Goal: Transaction & Acquisition: Subscribe to service/newsletter

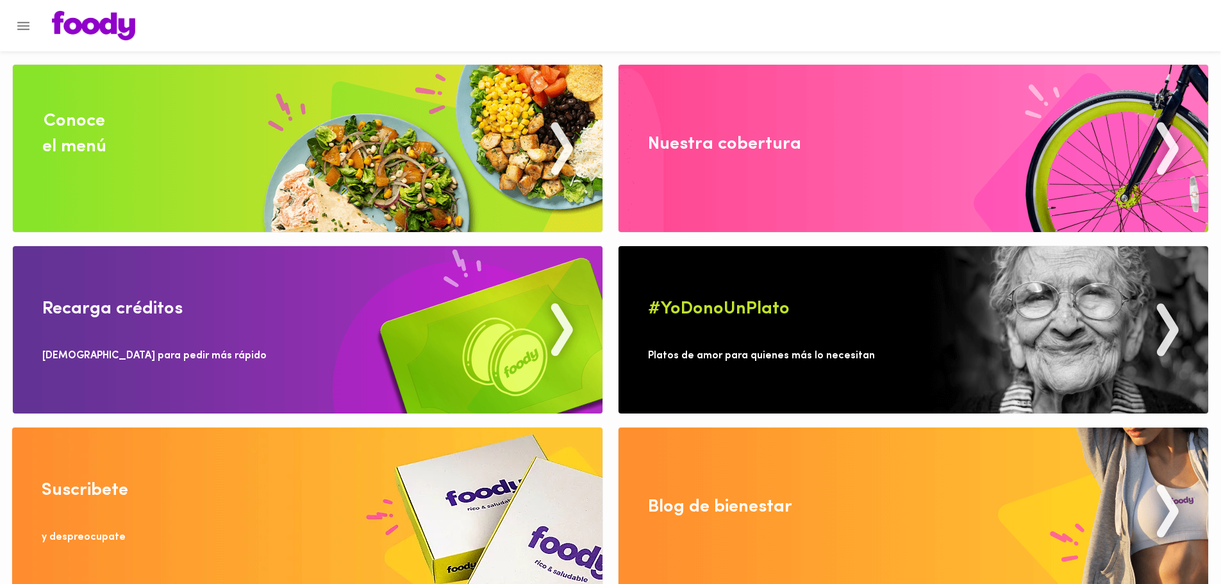
click at [33, 22] on button "Menu" at bounding box center [23, 25] width 31 height 31
click at [14, 27] on button "Menu" at bounding box center [23, 25] width 31 height 31
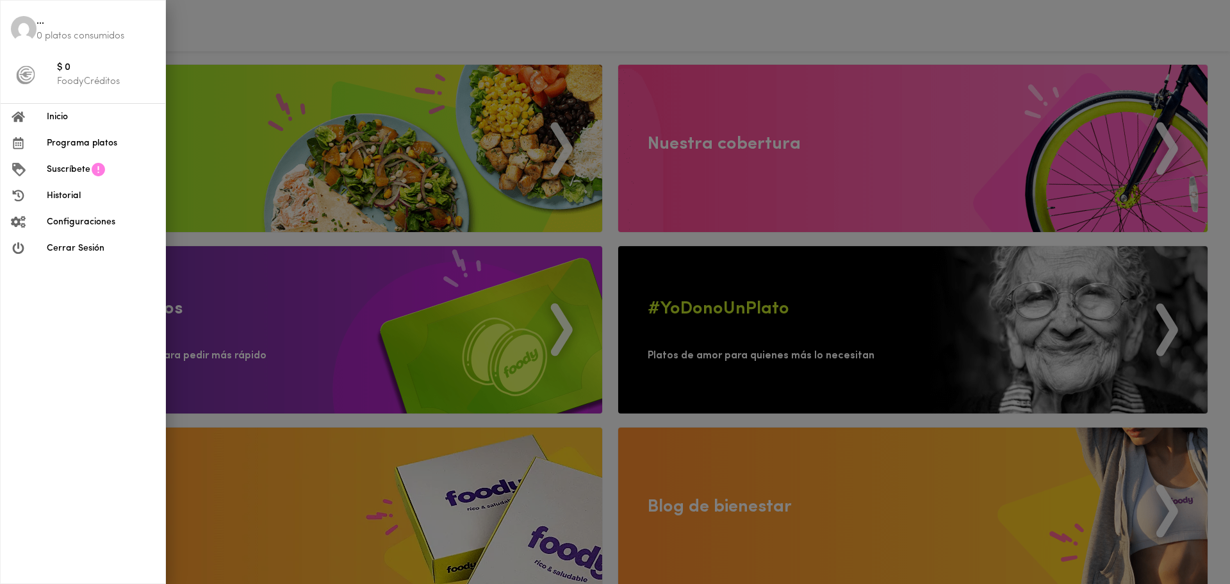
click at [21, 28] on img at bounding box center [24, 29] width 26 height 26
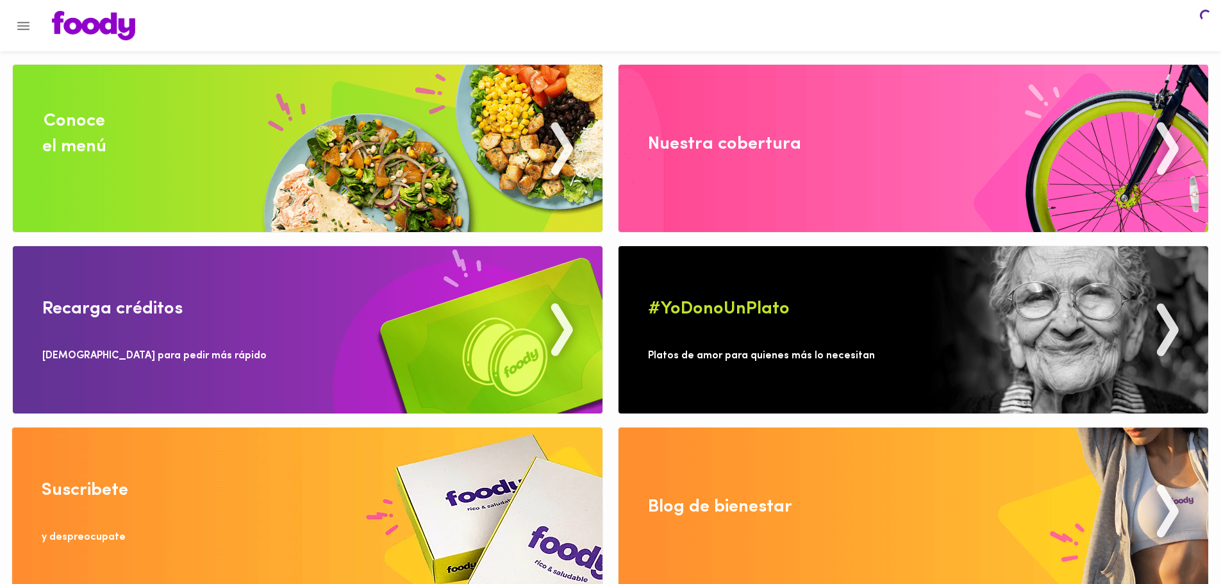
click at [21, 28] on icon "Menu" at bounding box center [23, 26] width 16 height 16
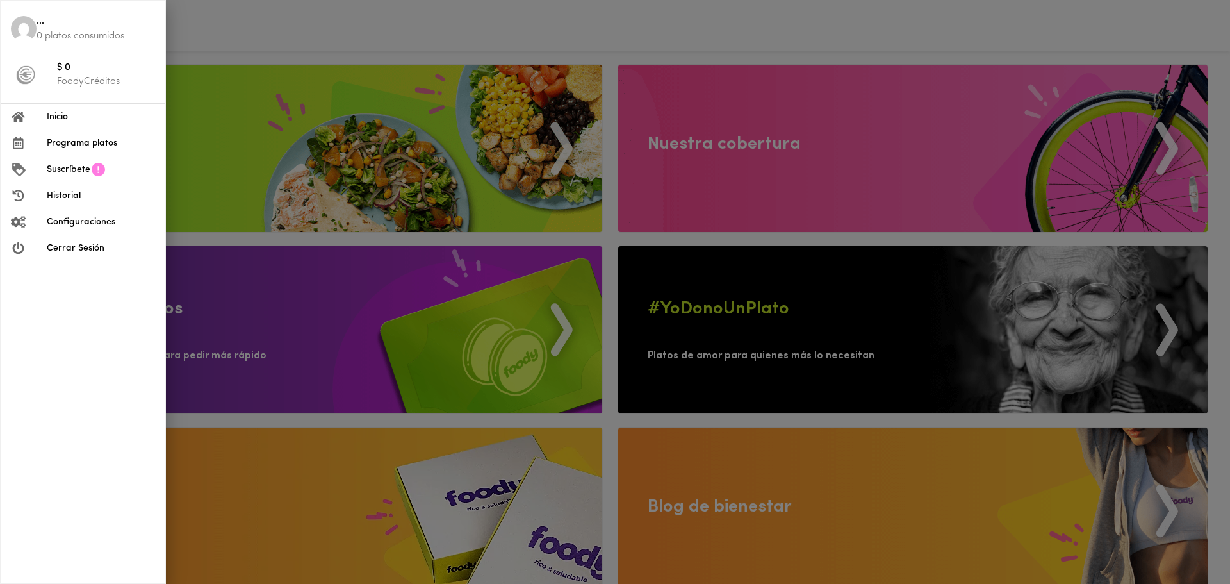
click at [78, 215] on span "Configuraciones" at bounding box center [101, 221] width 108 height 13
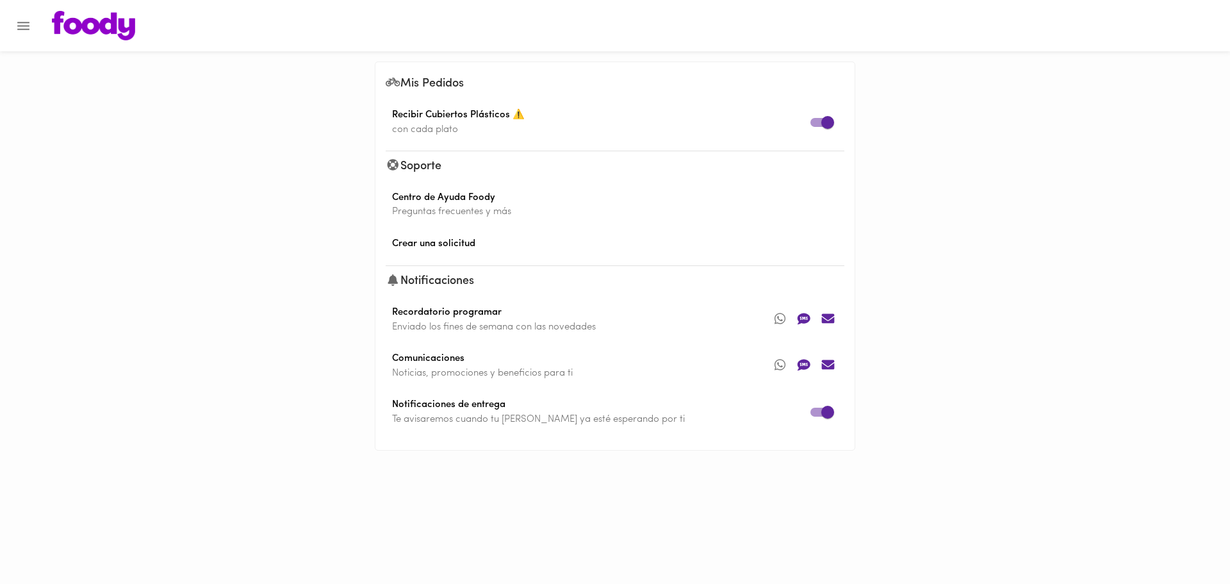
click at [29, 22] on icon "Menu" at bounding box center [23, 26] width 12 height 8
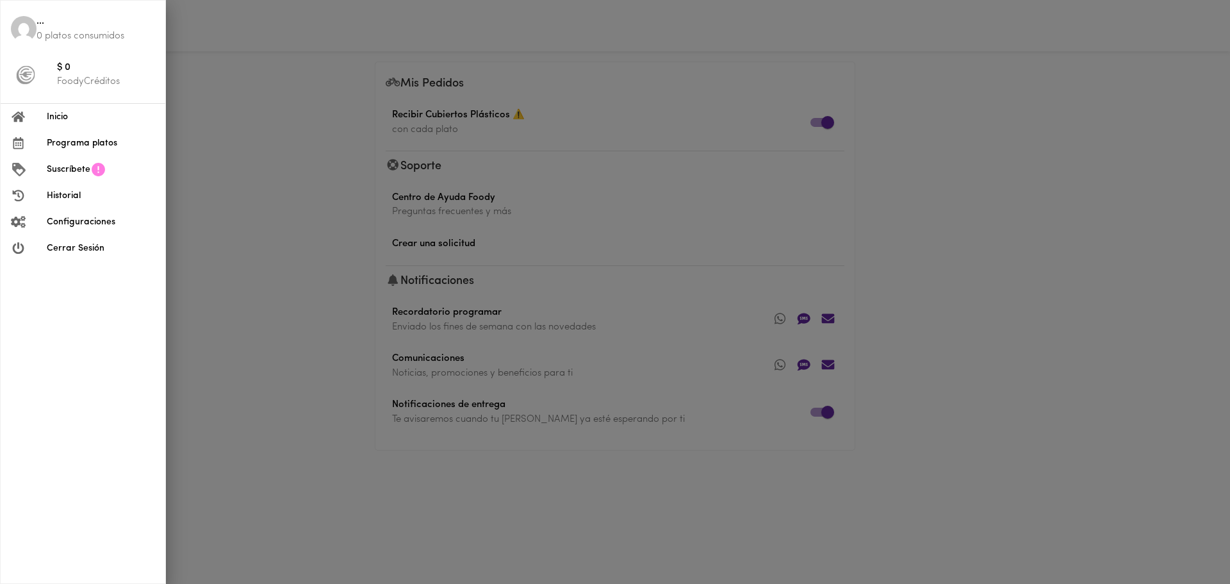
click at [57, 120] on span "Inicio" at bounding box center [101, 116] width 108 height 13
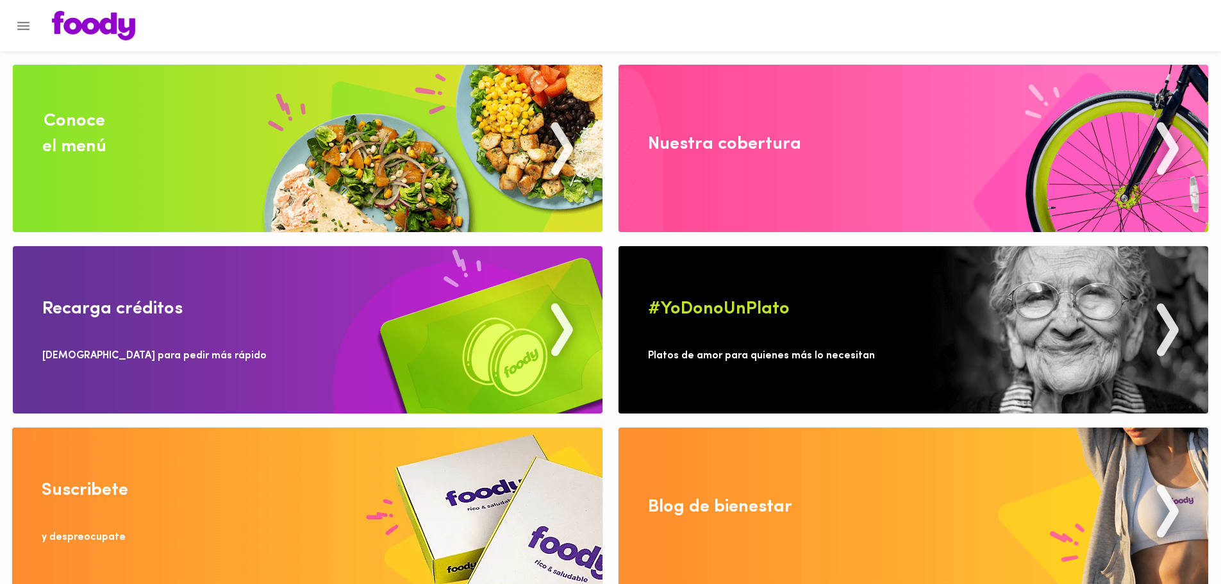
click at [235, 142] on img at bounding box center [307, 148] width 589 height 167
click at [28, 24] on icon "Menu" at bounding box center [23, 26] width 16 height 16
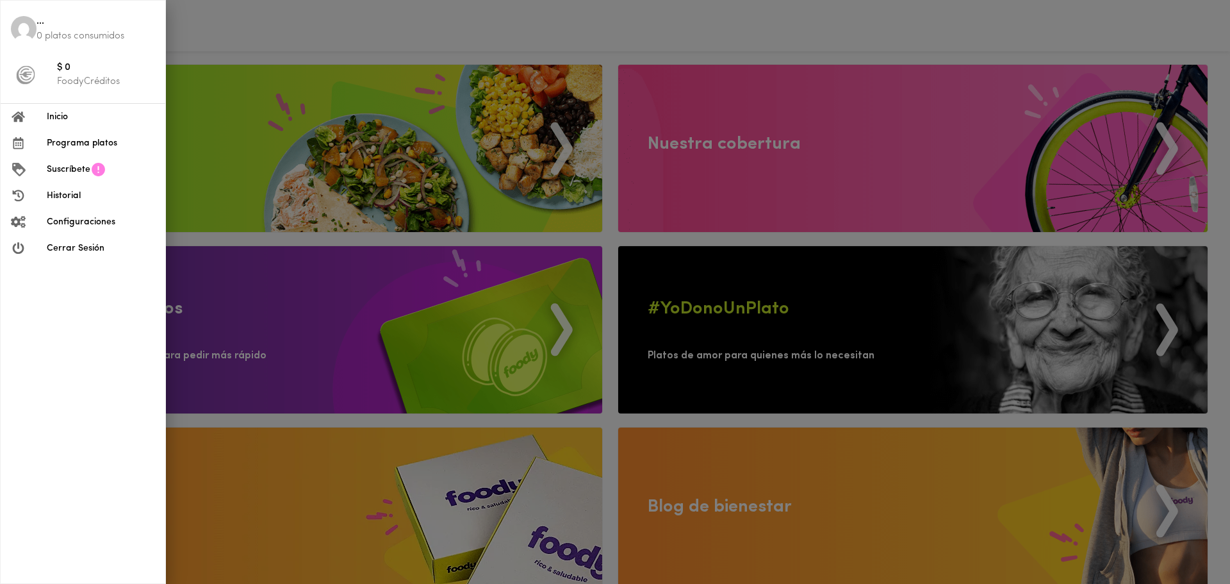
click at [99, 168] on icon at bounding box center [98, 169] width 13 height 13
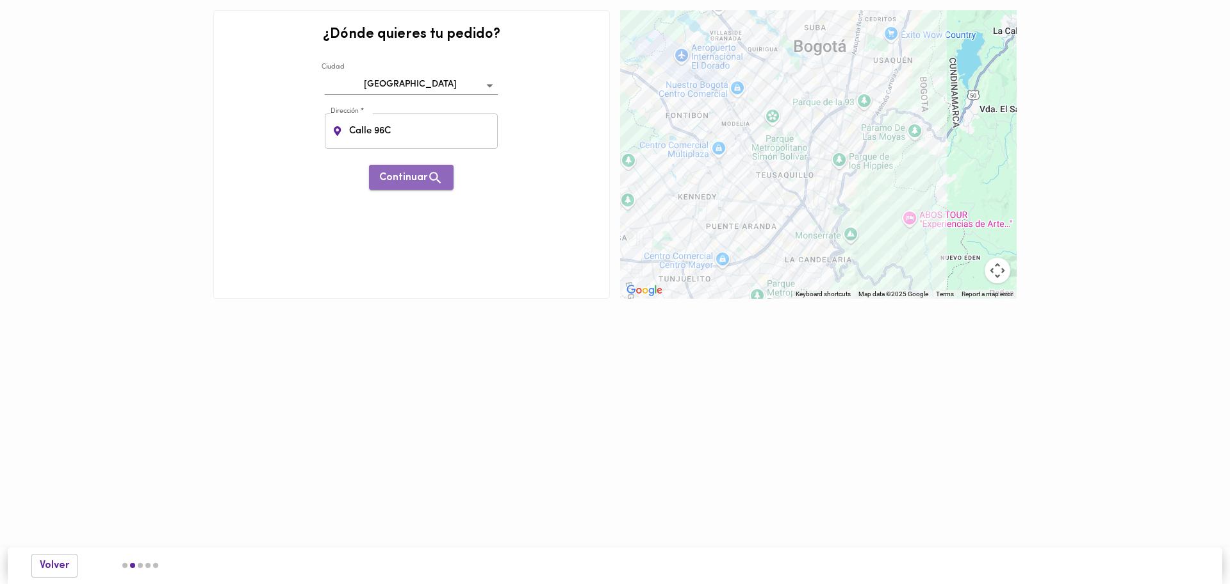
click at [432, 172] on icon "button" at bounding box center [435, 178] width 16 height 16
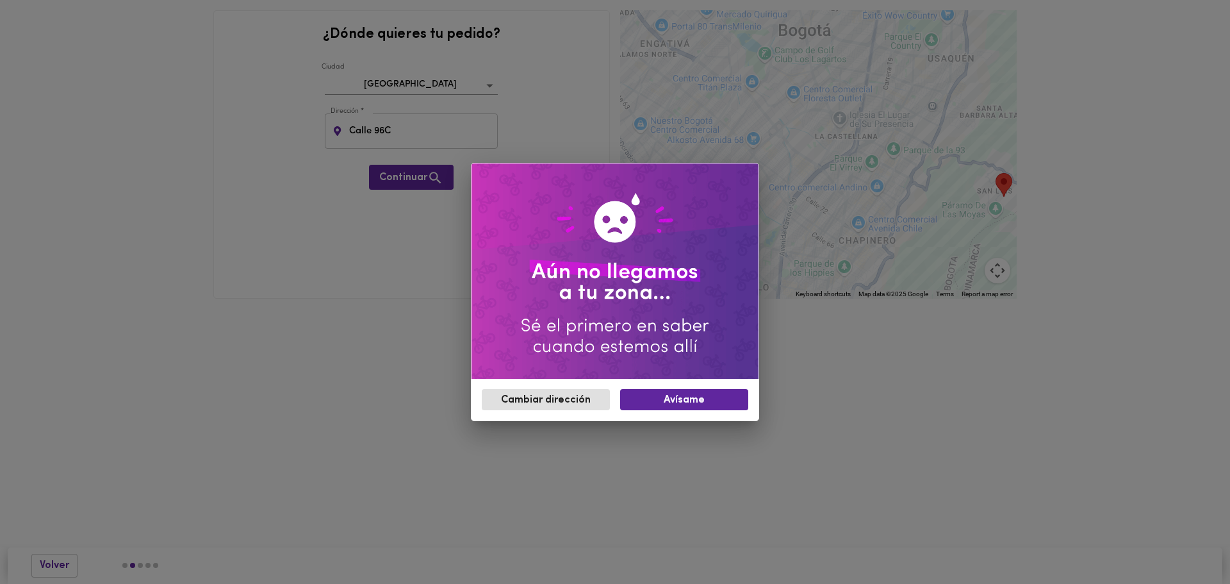
drag, startPoint x: 755, startPoint y: 165, endPoint x: 966, endPoint y: 212, distance: 215.4
click at [966, 212] on body "¿Dónde quieres tu pedido? [GEOGRAPHIC_DATA] bogota Dirección * Calle 96C Direcc…" at bounding box center [615, 168] width 1230 height 337
click at [564, 398] on span "Cambiar dirección" at bounding box center [546, 400] width 108 height 12
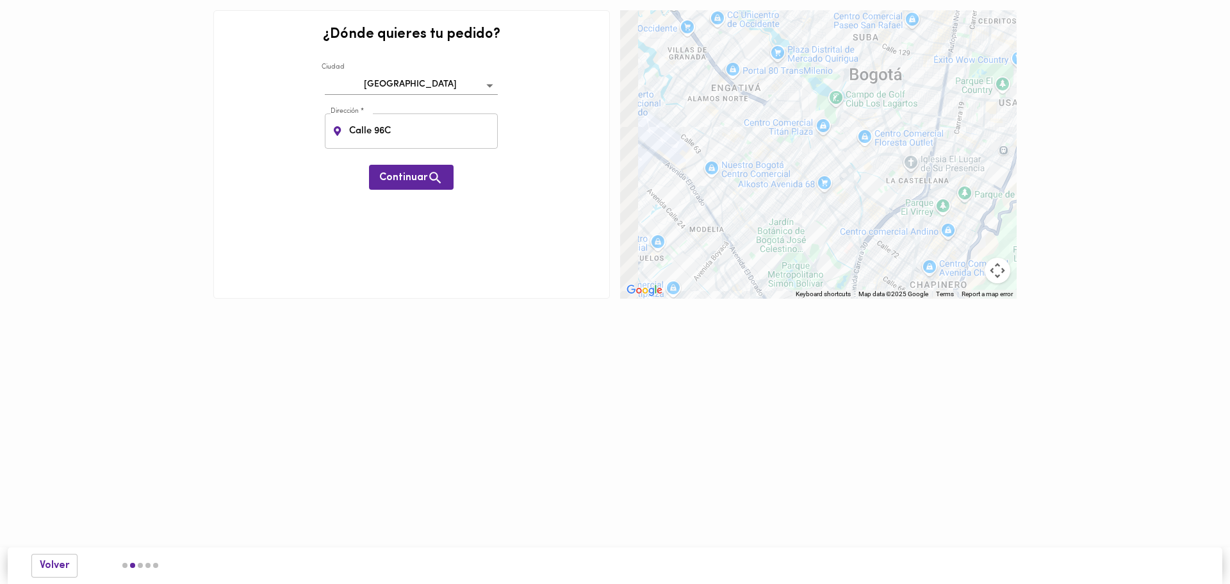
drag, startPoint x: 752, startPoint y: 169, endPoint x: 802, endPoint y: 217, distance: 68.4
click at [802, 217] on div at bounding box center [818, 154] width 397 height 288
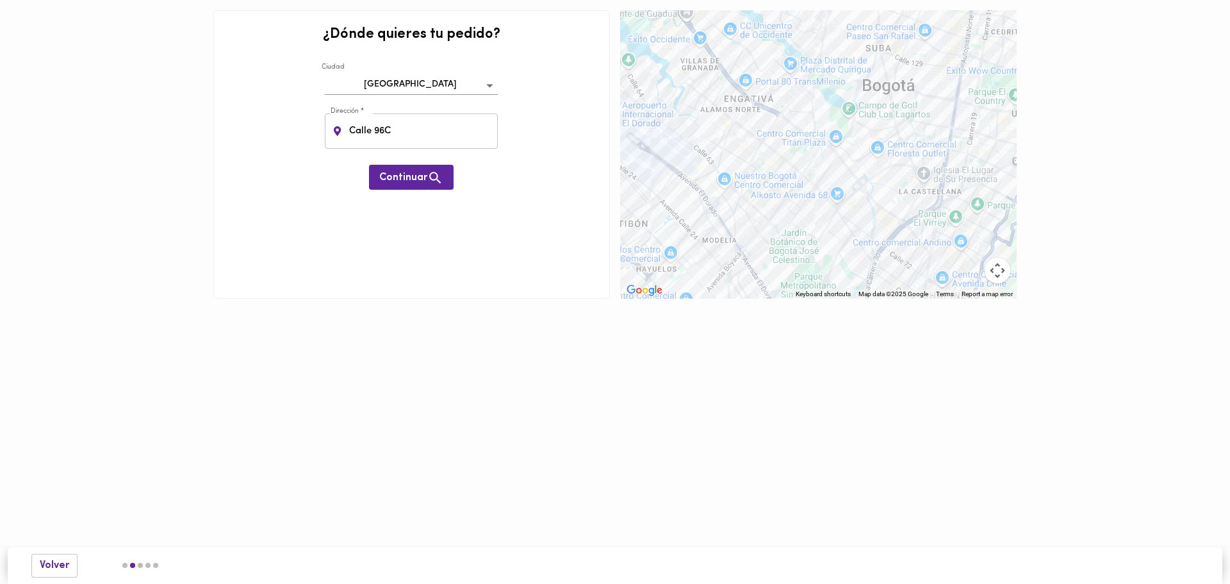
click at [747, 146] on div at bounding box center [818, 154] width 397 height 288
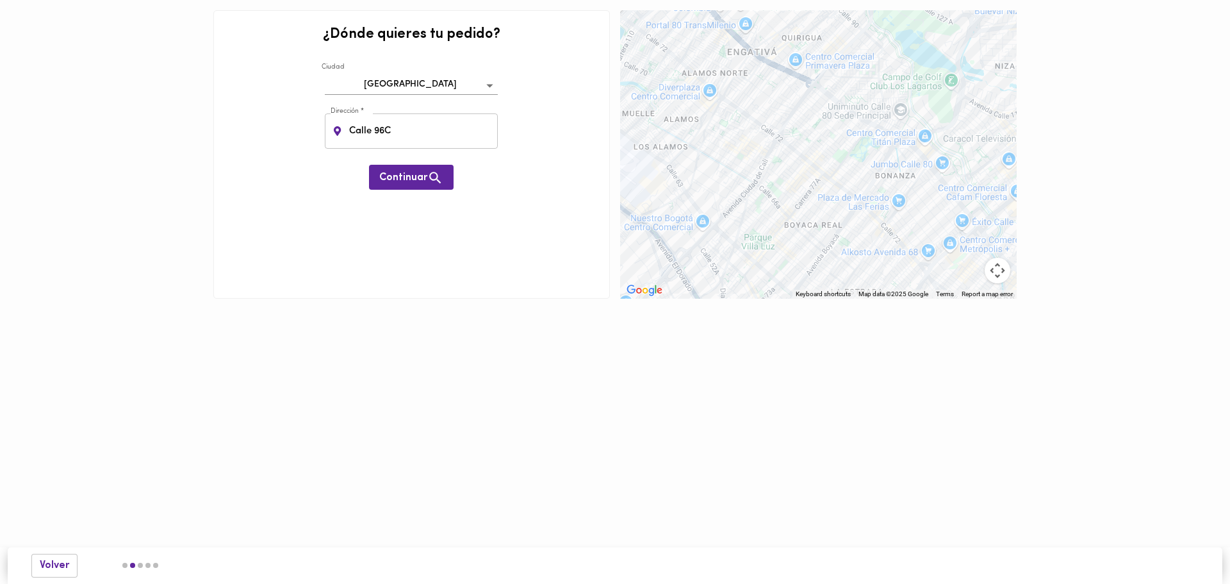
click at [778, 151] on div at bounding box center [818, 154] width 397 height 288
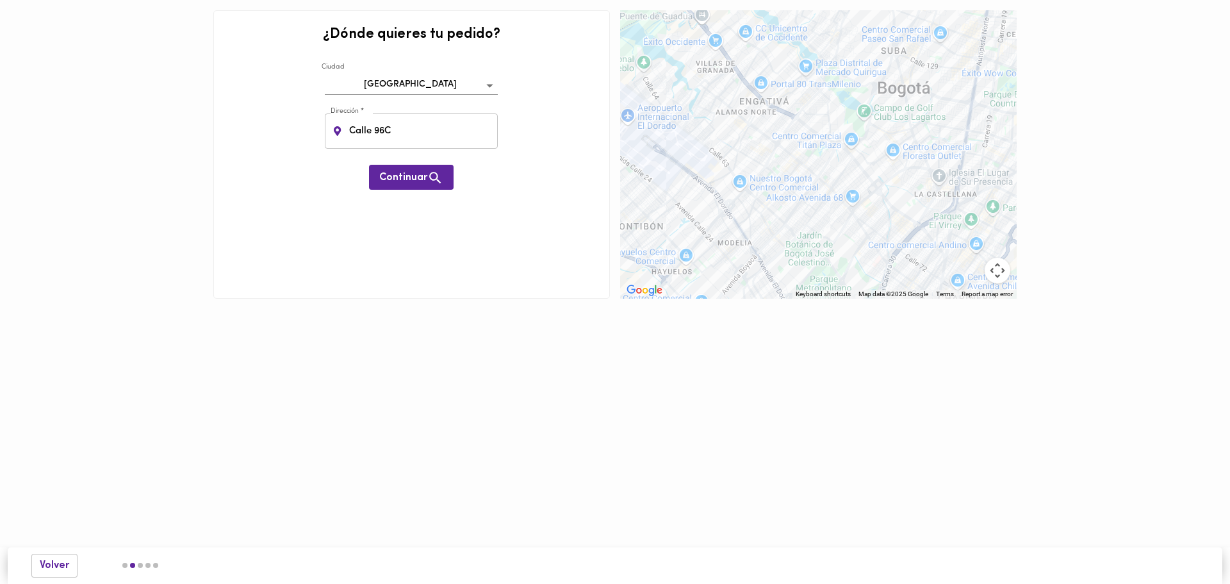
drag, startPoint x: 995, startPoint y: 276, endPoint x: 771, endPoint y: 154, distance: 254.9
click at [771, 154] on div "Keyboard shortcuts Map Data Map data ©2025 Google Map data ©2025 Google 1 km Cl…" at bounding box center [818, 154] width 397 height 288
click at [771, 153] on div at bounding box center [818, 154] width 397 height 288
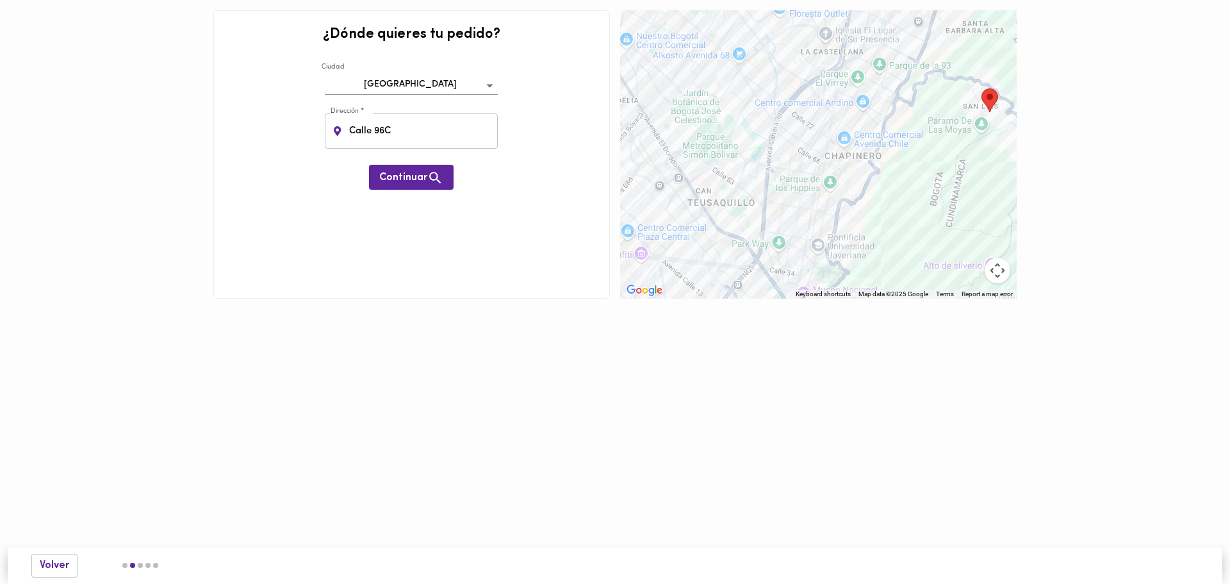
drag, startPoint x: 824, startPoint y: 159, endPoint x: 698, endPoint y: 12, distance: 193.1
click at [702, 13] on div at bounding box center [818, 154] width 397 height 288
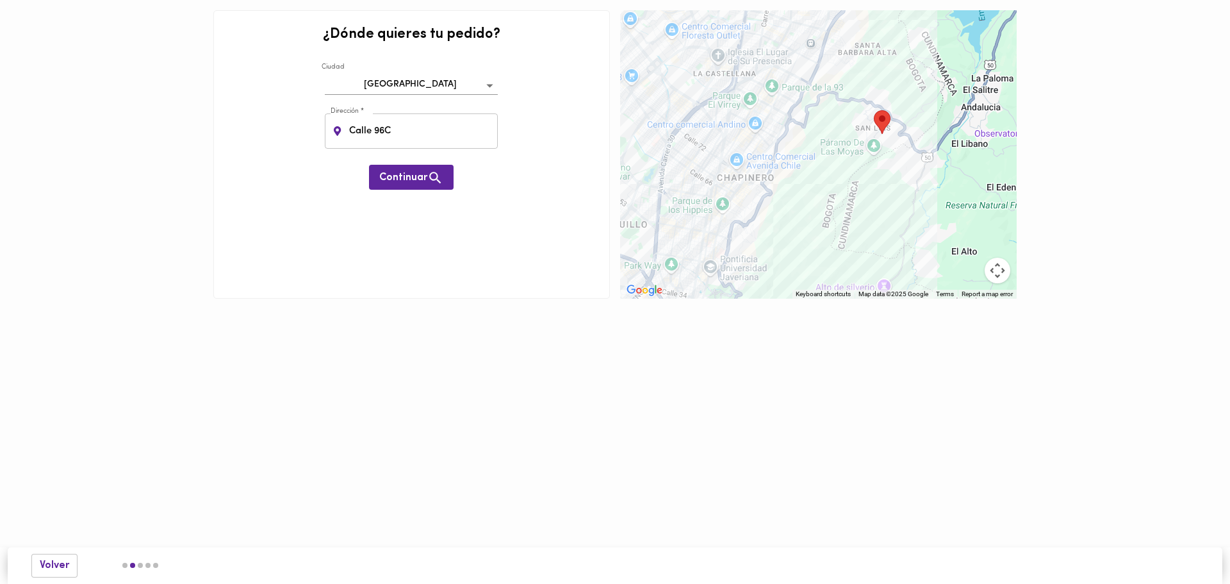
drag, startPoint x: 977, startPoint y: 101, endPoint x: 878, endPoint y: 128, distance: 102.3
click at [878, 128] on div "Tu dirección" at bounding box center [882, 122] width 17 height 24
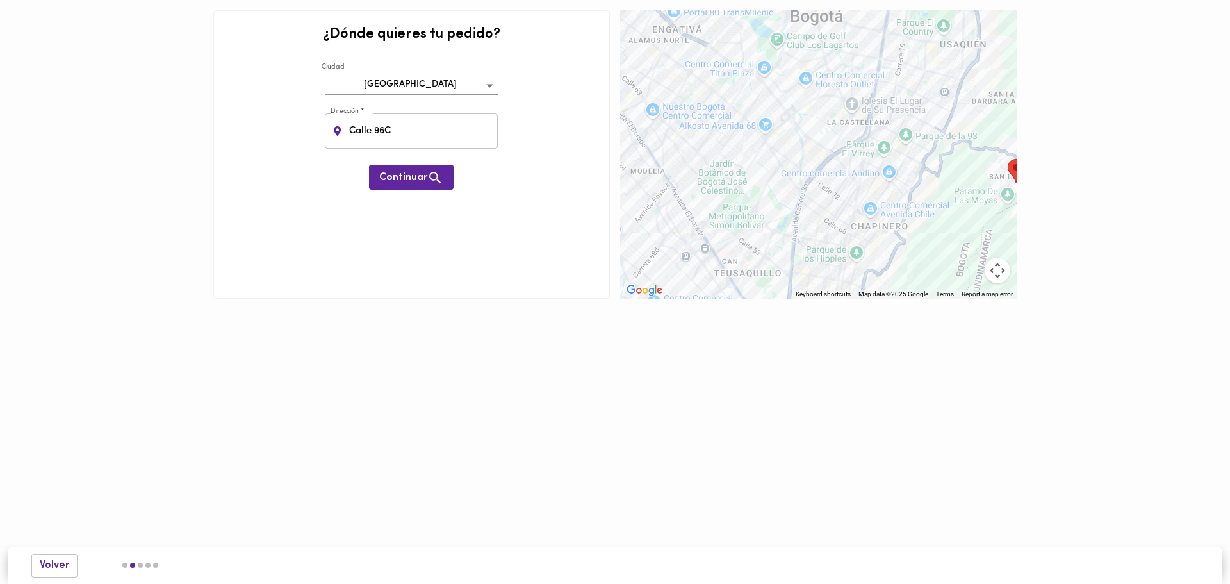
drag, startPoint x: 770, startPoint y: 187, endPoint x: 848, endPoint y: 211, distance: 81.7
click at [848, 211] on div at bounding box center [818, 154] width 397 height 288
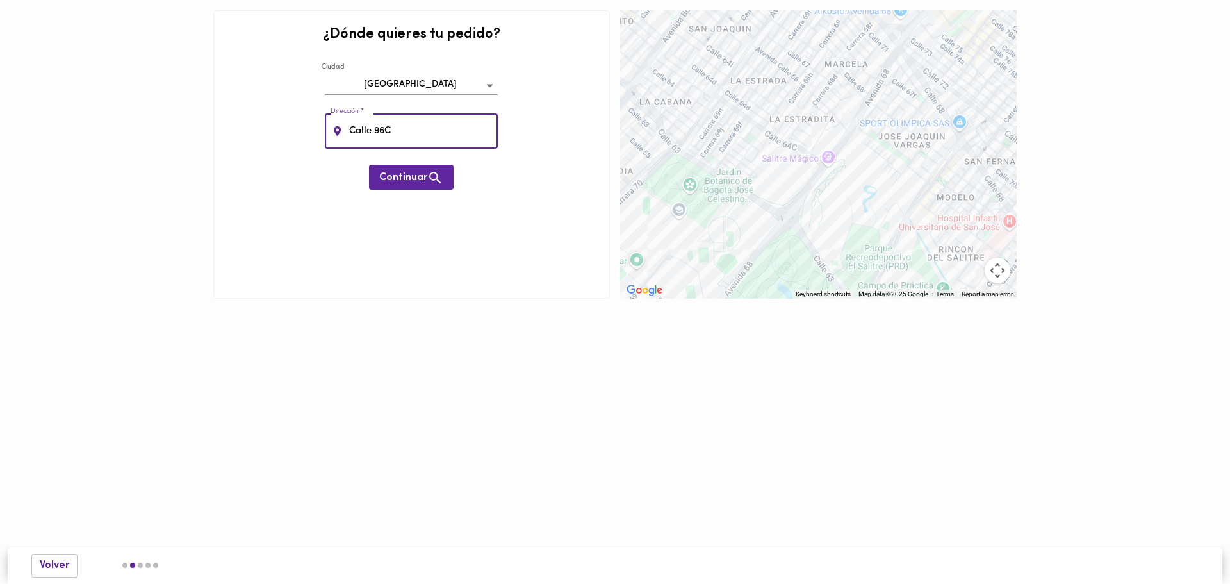
drag, startPoint x: 457, startPoint y: 127, endPoint x: 309, endPoint y: 123, distance: 148.7
click at [309, 123] on div "¿Dónde quieres tu pedido? [GEOGRAPHIC_DATA] bogota Dirección * Calle 96C Direcc…" at bounding box center [411, 154] width 397 height 288
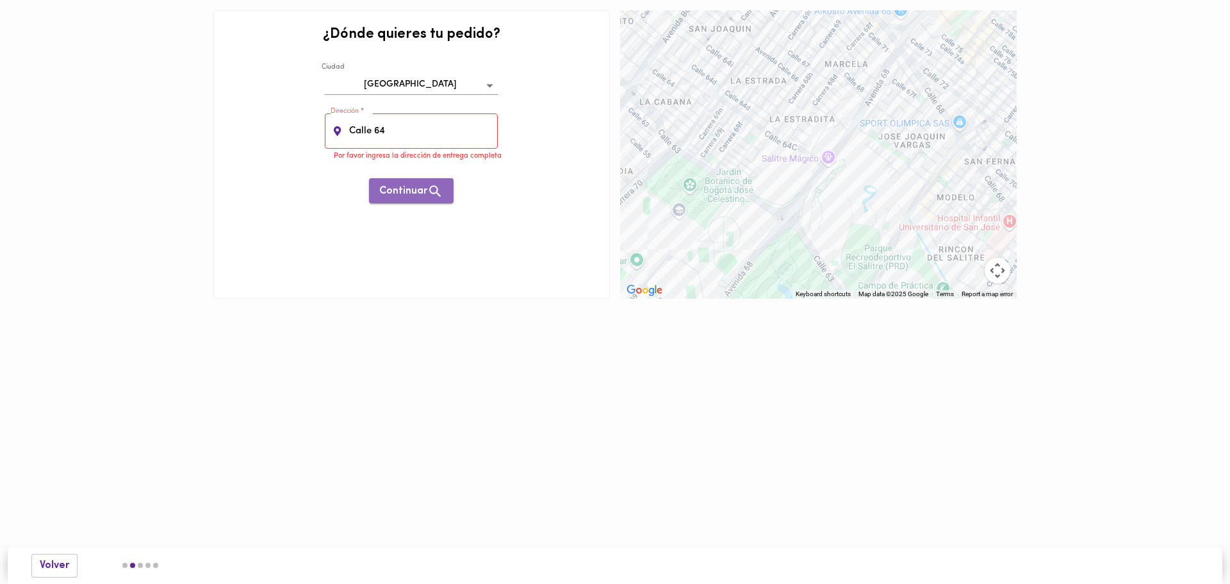
click at [420, 197] on span "Continuar" at bounding box center [411, 191] width 64 height 16
click at [430, 140] on input "Calle 64" at bounding box center [423, 130] width 152 height 35
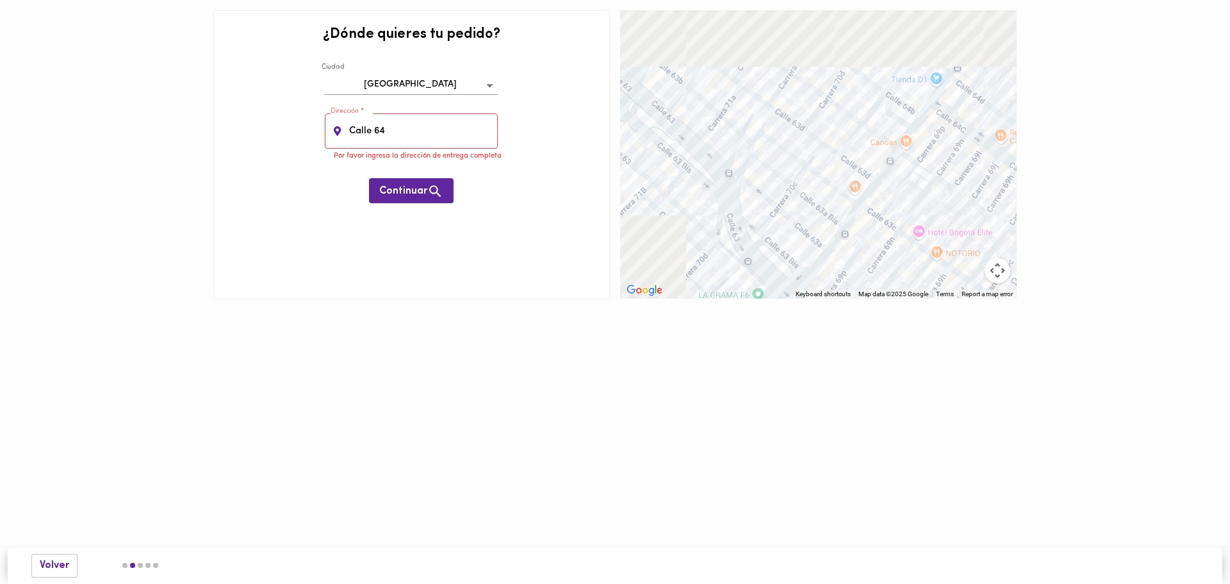
drag, startPoint x: 650, startPoint y: 80, endPoint x: 809, endPoint y: 226, distance: 215.4
click at [809, 226] on div at bounding box center [818, 154] width 397 height 288
click at [682, 42] on div at bounding box center [818, 154] width 397 height 288
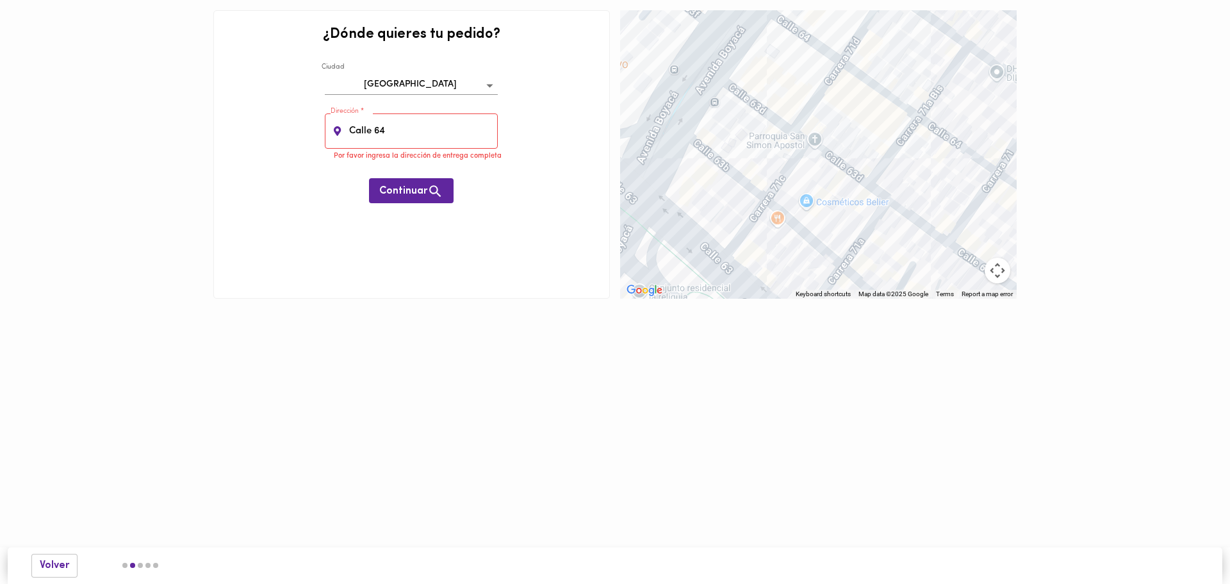
drag, startPoint x: 689, startPoint y: 89, endPoint x: 791, endPoint y: 170, distance: 130.4
click at [791, 170] on div at bounding box center [818, 154] width 397 height 288
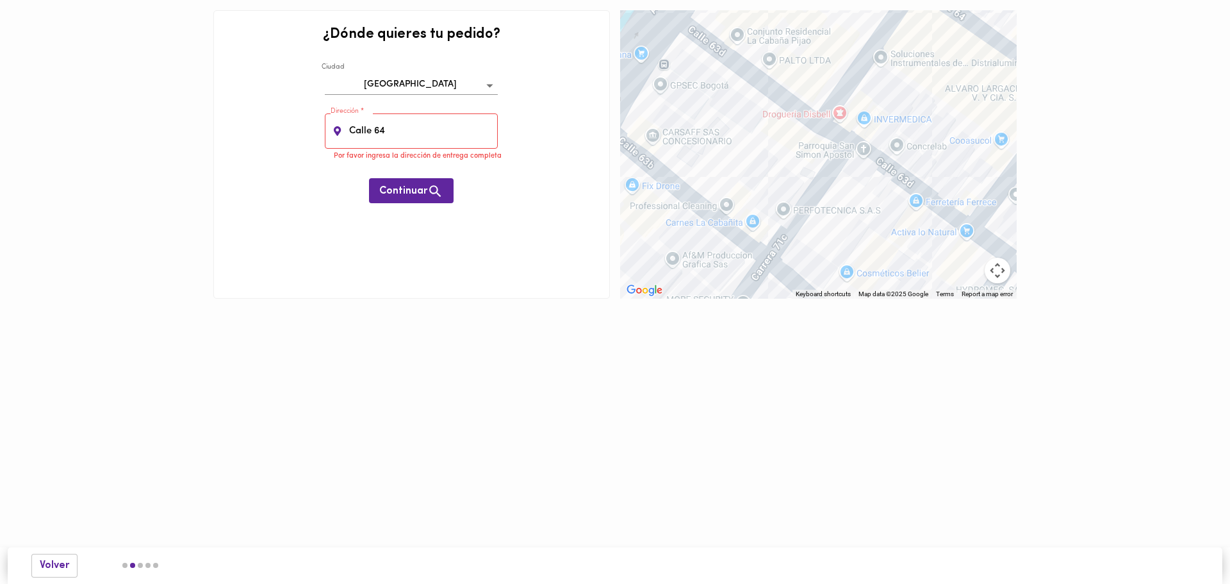
drag, startPoint x: 412, startPoint y: 138, endPoint x: 420, endPoint y: 134, distance: 8.9
click at [416, 135] on input "Calle 64" at bounding box center [423, 130] width 152 height 35
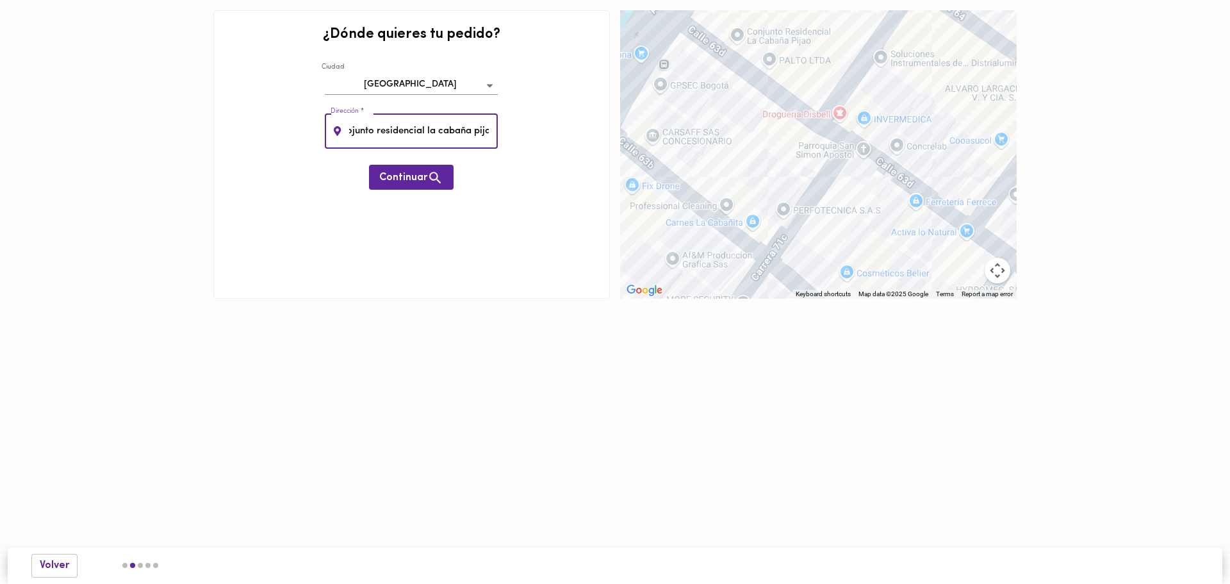
scroll to position [0, 13]
type input "cojunto residencial la cabaña pijao"
click at [403, 177] on span "Continuar" at bounding box center [411, 178] width 64 height 16
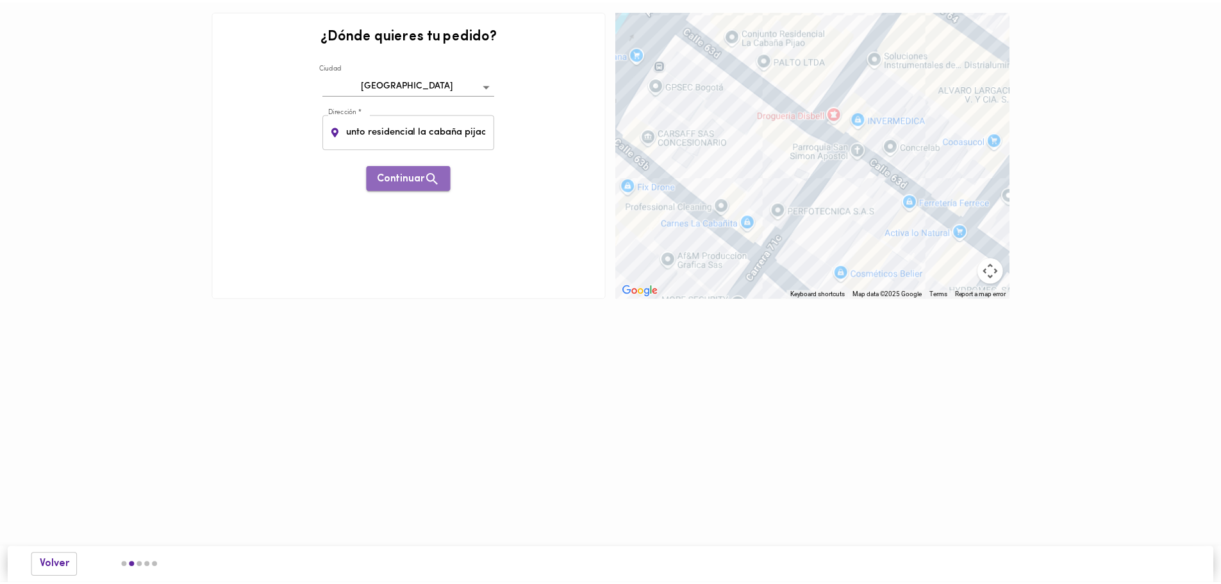
scroll to position [0, 0]
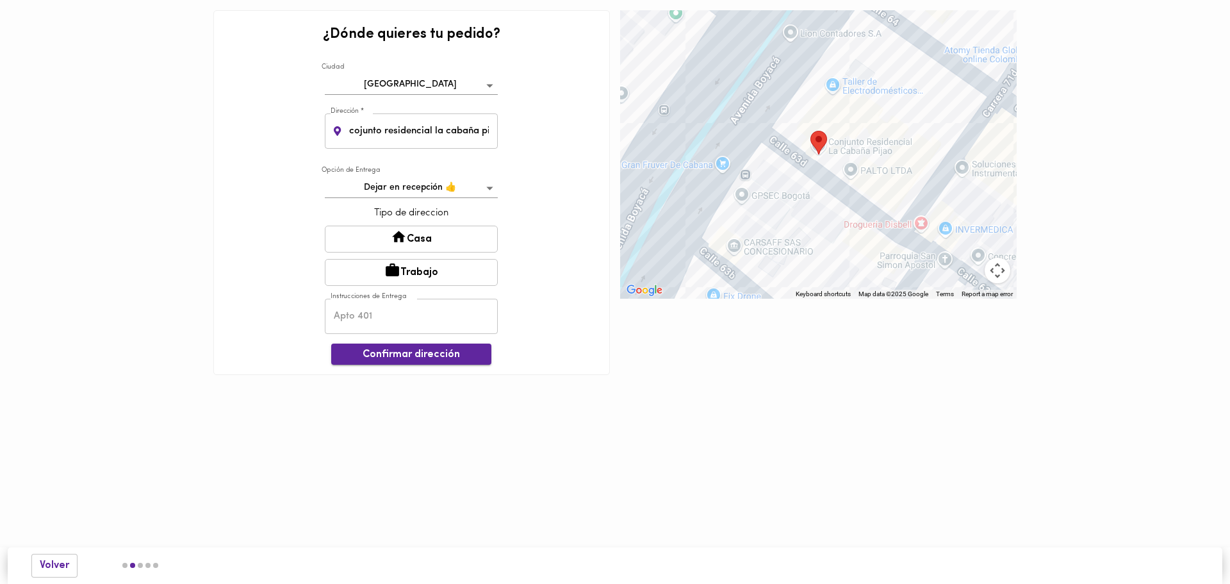
click at [409, 357] on span "Confirmar dirección" at bounding box center [412, 355] width 140 height 12
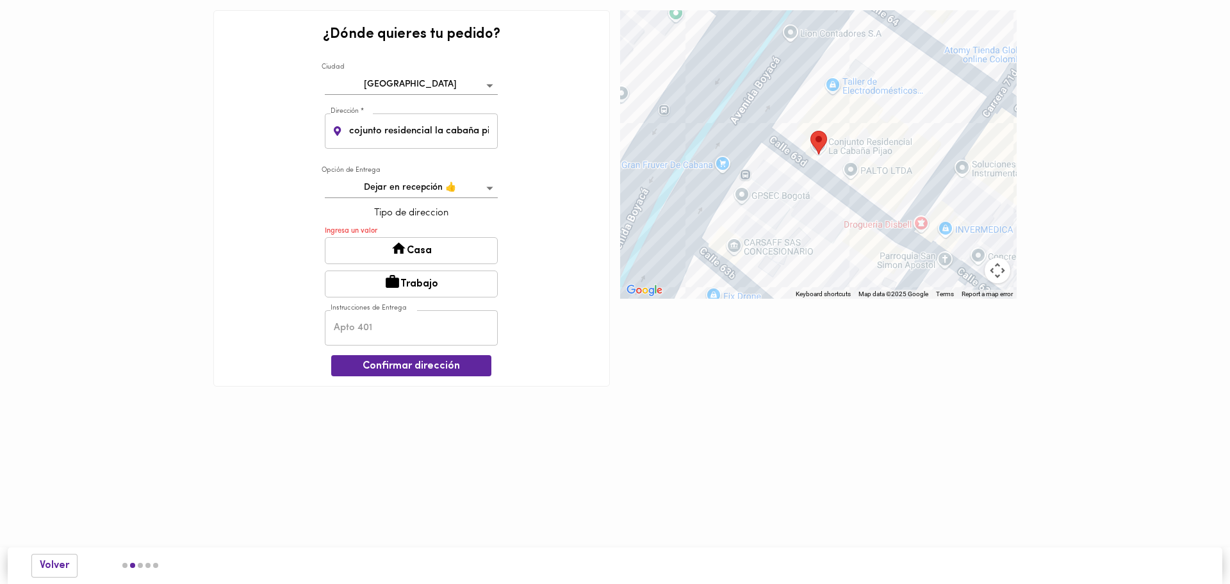
click at [406, 252] on icon at bounding box center [399, 248] width 16 height 16
click at [400, 332] on input "text" at bounding box center [411, 327] width 173 height 35
click at [403, 194] on body "¿Dónde quieres tu pedido? [GEOGRAPHIC_DATA] bogota Dirección * cojunto residenc…" at bounding box center [615, 212] width 1230 height 425
click at [403, 194] on li "Dejar en recepción 👍" at bounding box center [411, 188] width 172 height 21
click at [390, 252] on button "Casa" at bounding box center [411, 250] width 173 height 27
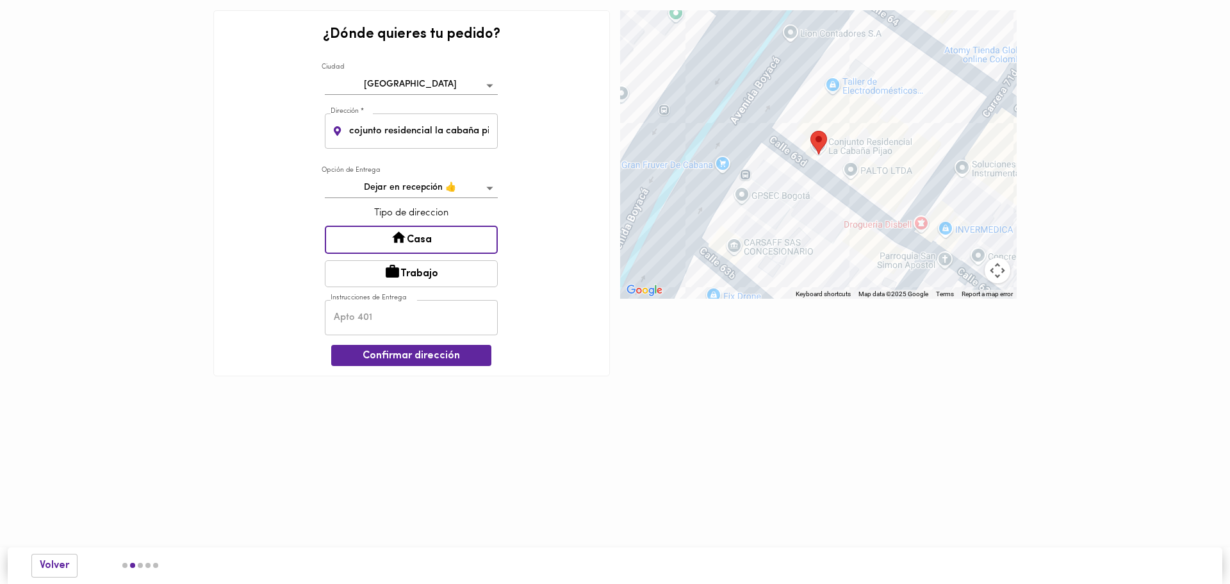
click at [379, 320] on input "text" at bounding box center [411, 317] width 173 height 35
type input "630"
click at [426, 367] on div "¿Dónde quieres tu pedido? [GEOGRAPHIC_DATA] bogota Dirección * cojunto residenc…" at bounding box center [411, 193] width 397 height 366
click at [429, 360] on span "Confirmar dirección" at bounding box center [412, 356] width 140 height 12
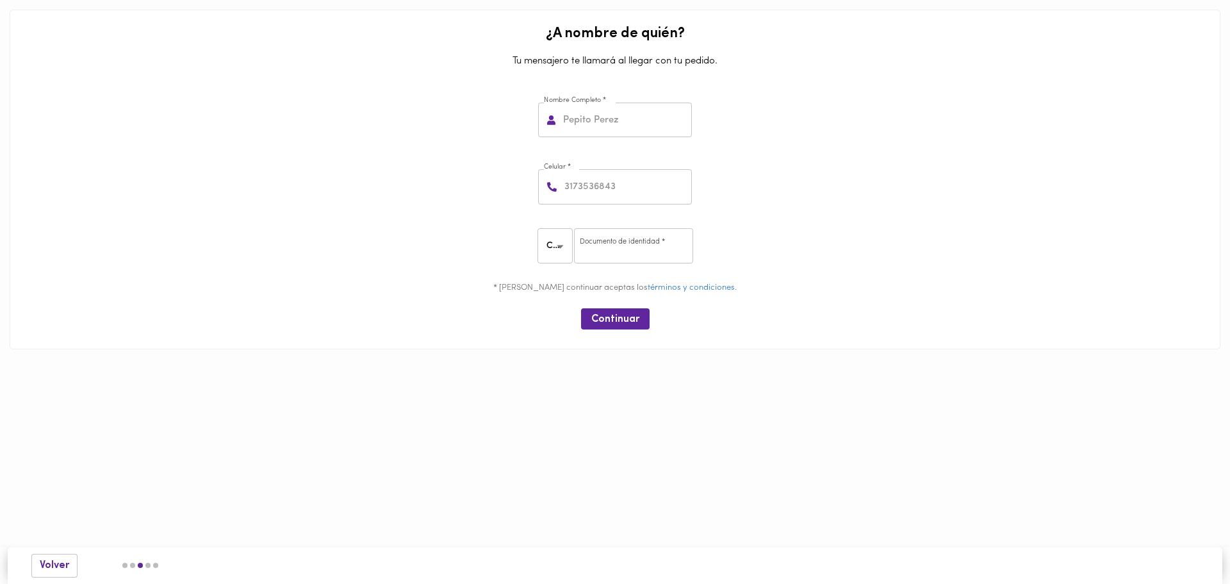
click at [575, 131] on input "text" at bounding box center [626, 120] width 131 height 35
type input "[PERSON_NAME]"
type input "3022803060"
type input "39548478"
click at [613, 311] on button "Continuar" at bounding box center [615, 318] width 69 height 21
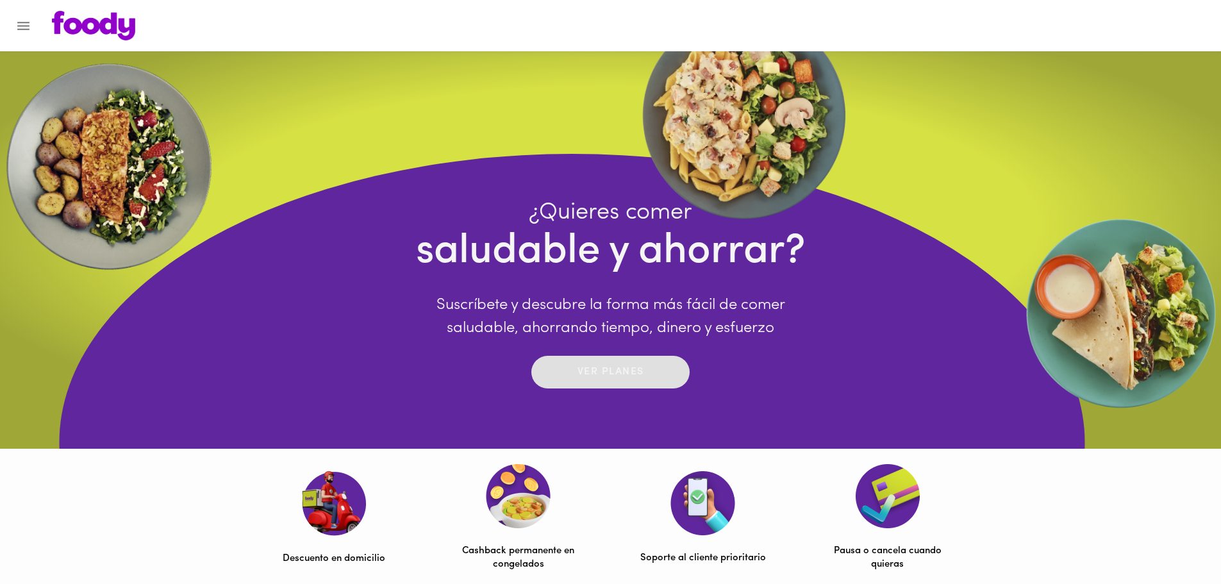
click at [623, 377] on p "Ver planes" at bounding box center [610, 372] width 67 height 15
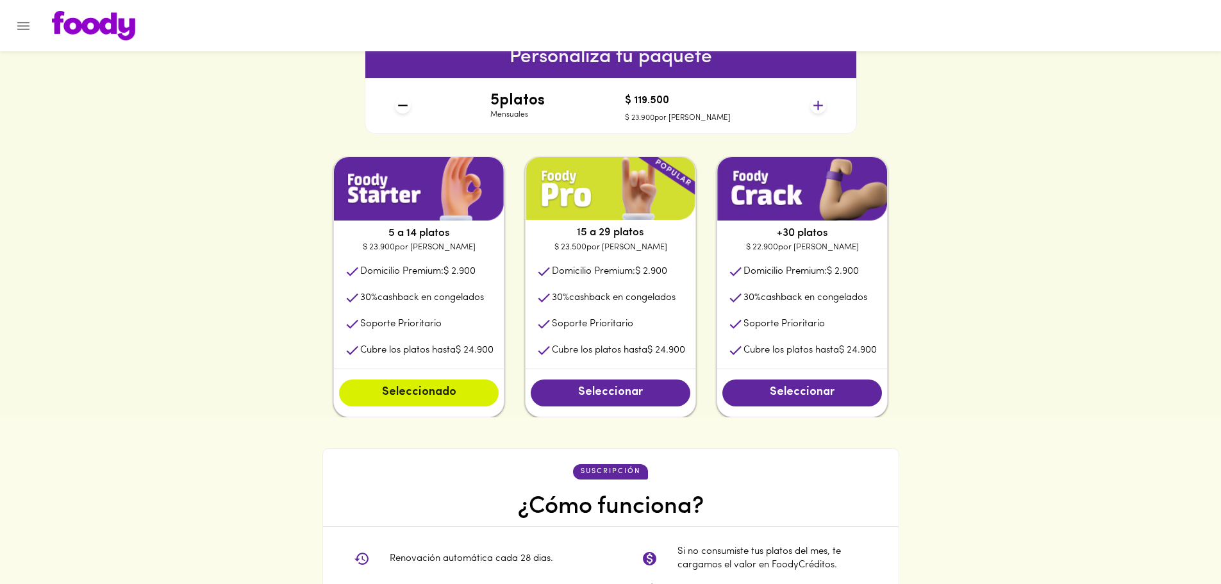
scroll to position [577, 0]
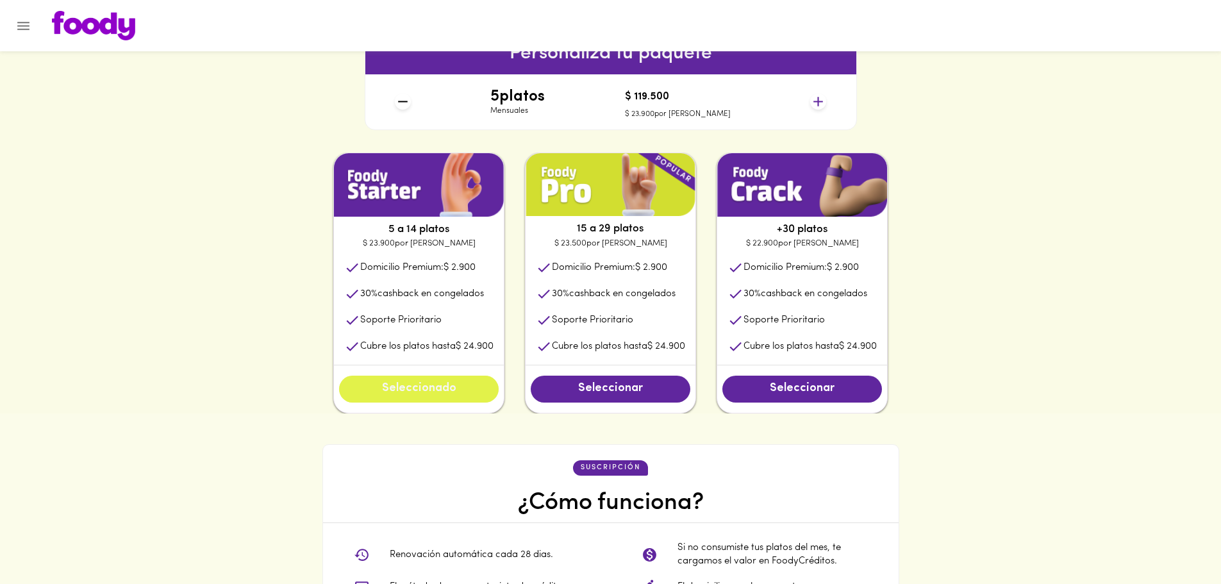
click at [433, 399] on button "Seleccionado" at bounding box center [419, 388] width 160 height 27
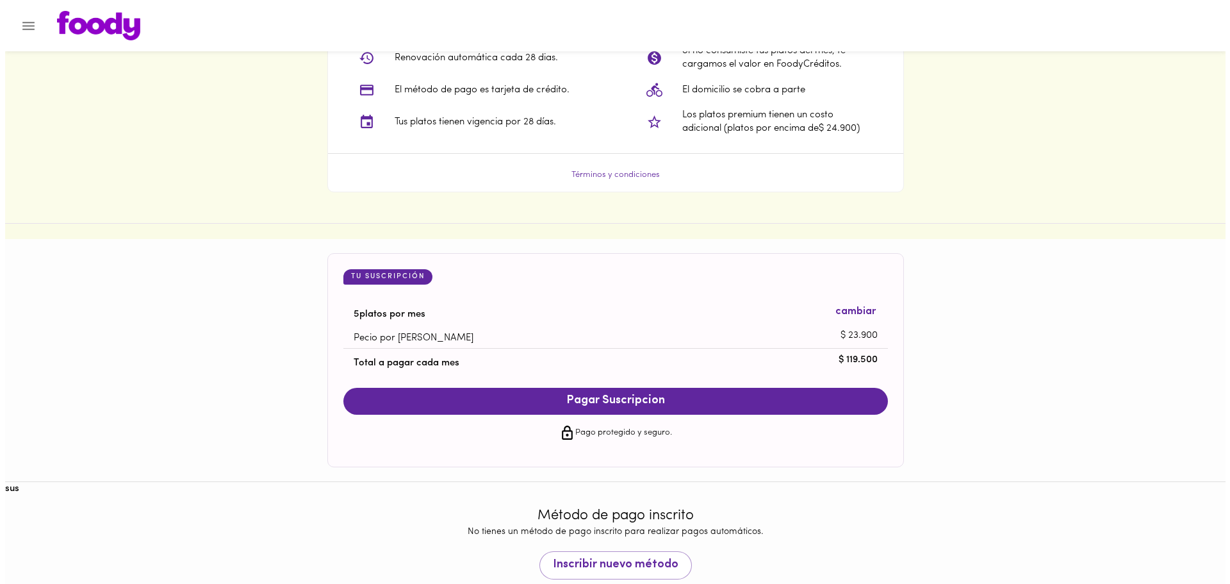
scroll to position [1107, 0]
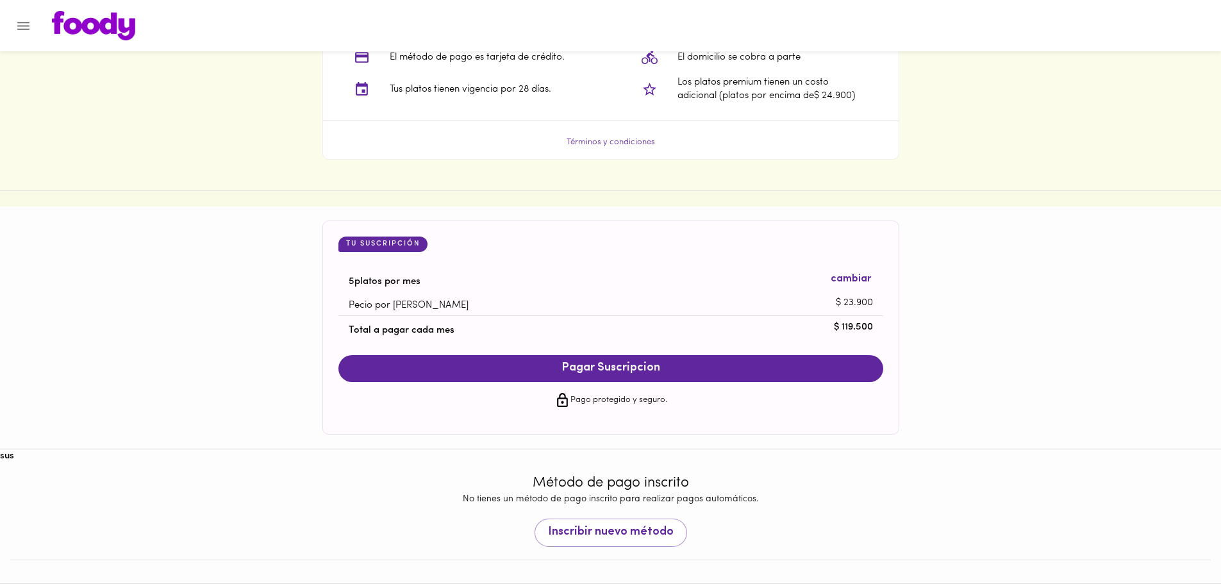
click at [749, 361] on span "Pagar Suscripcion" at bounding box center [610, 368] width 519 height 14
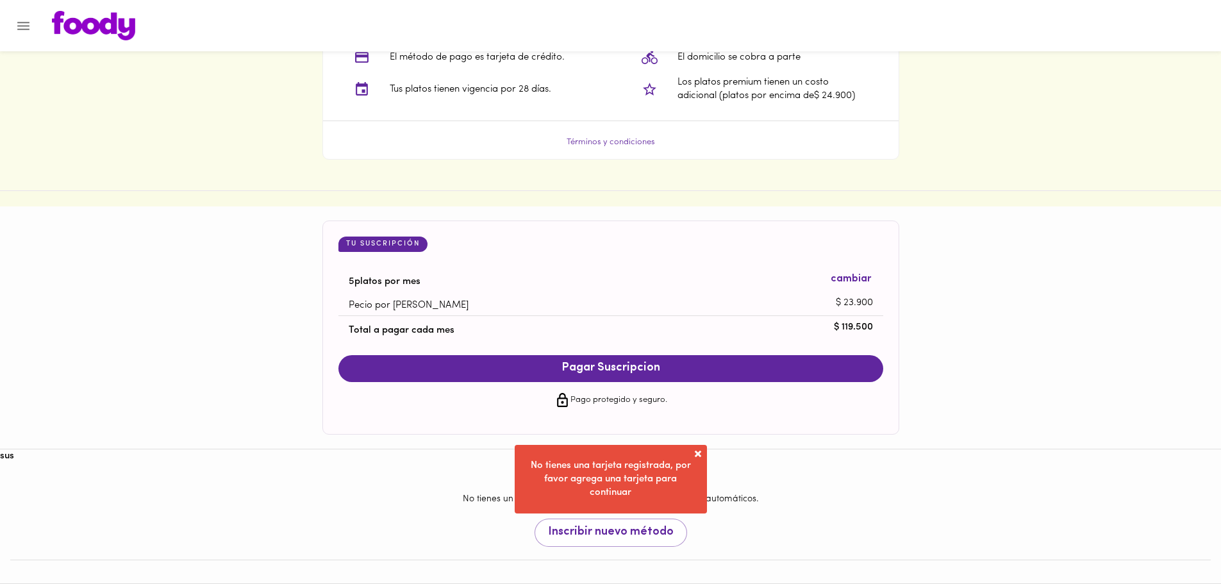
click at [693, 449] on span at bounding box center [697, 453] width 13 height 13
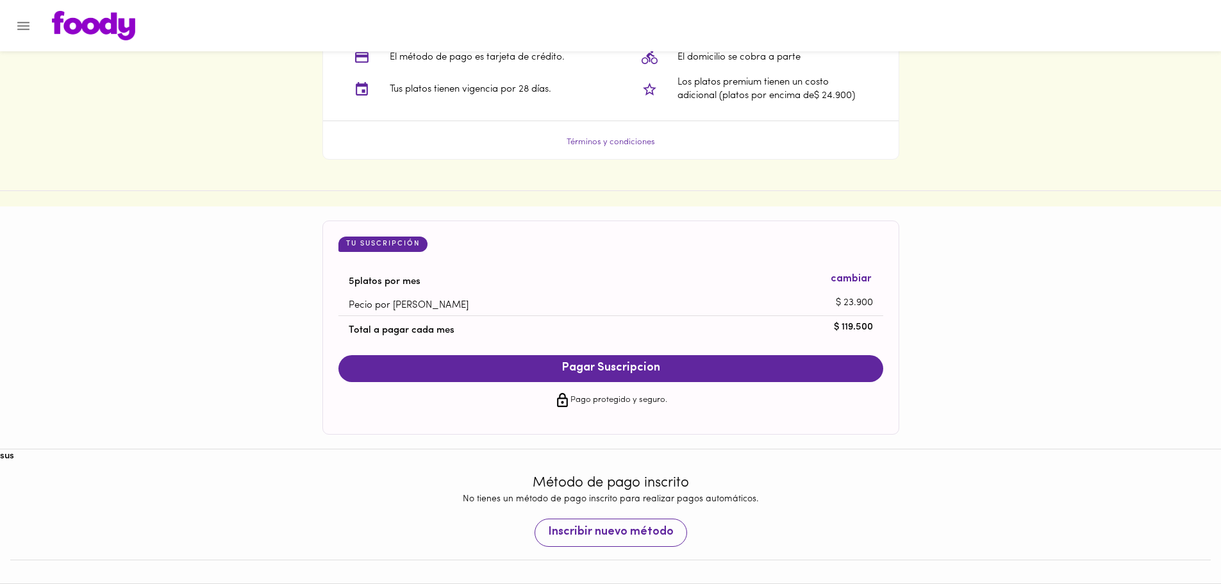
click at [629, 536] on span "Inscribir nuevo método" at bounding box center [611, 532] width 126 height 14
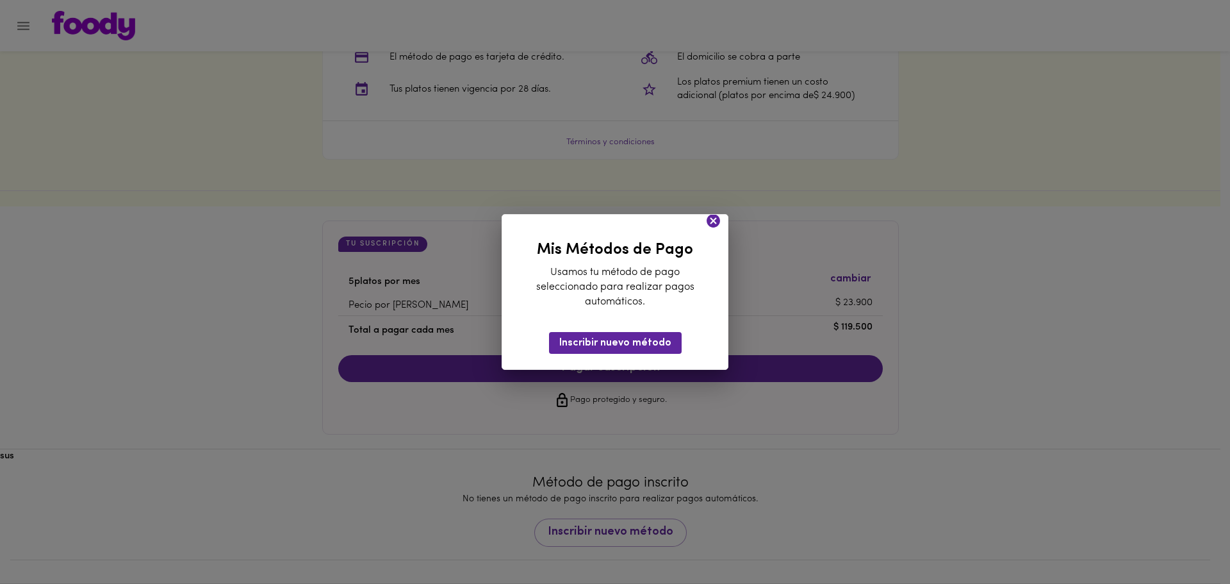
scroll to position [1075, 0]
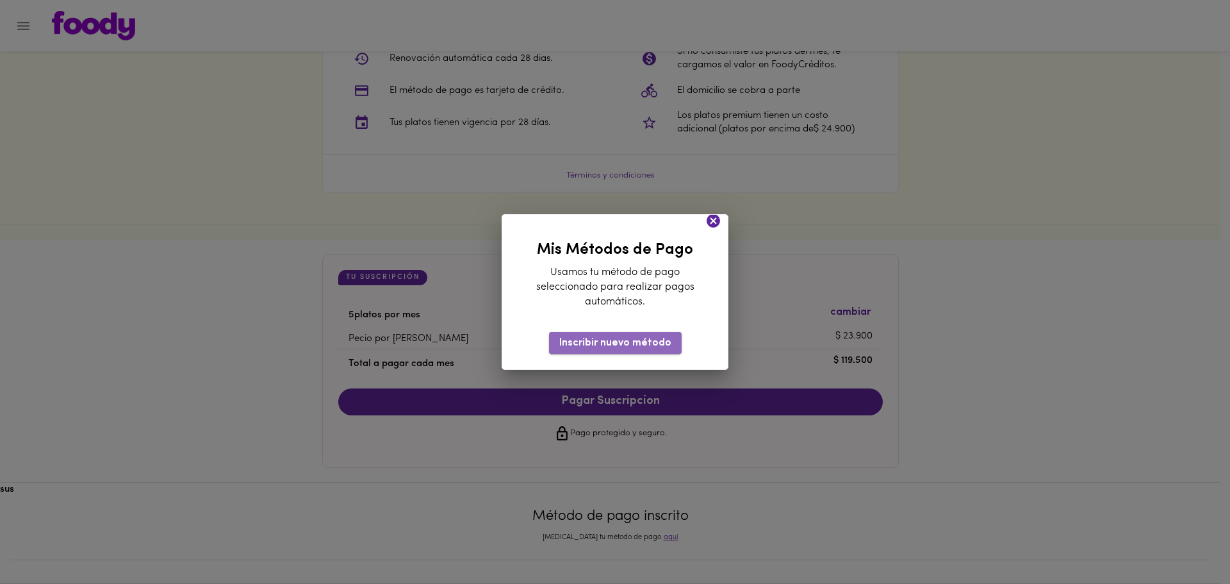
click at [622, 352] on button "Inscribir nuevo método" at bounding box center [615, 342] width 133 height 21
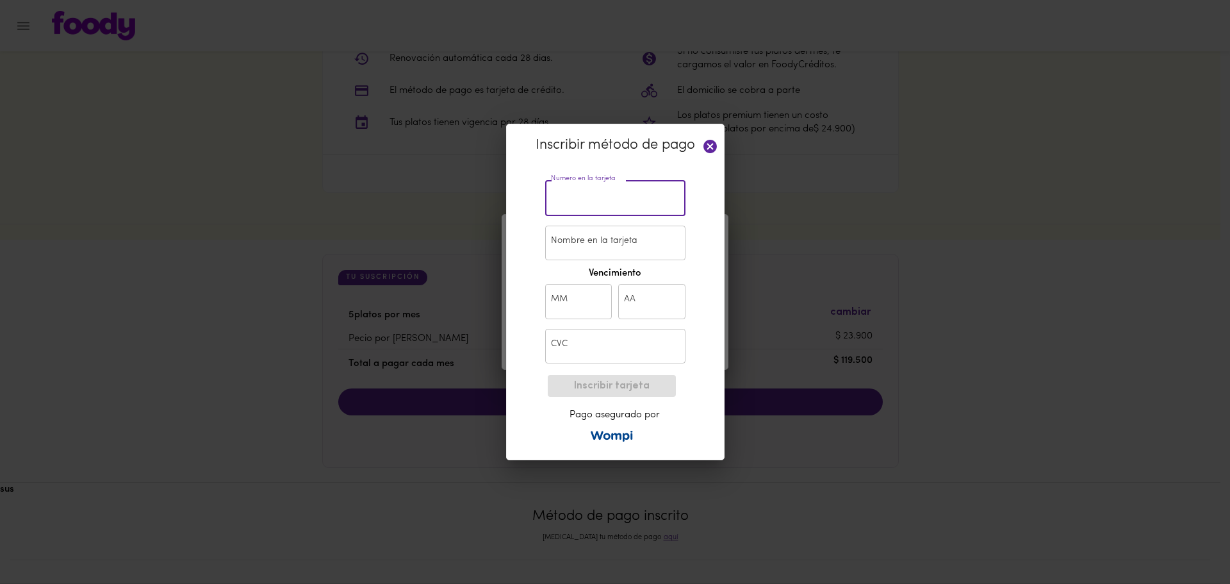
click at [556, 201] on input "text" at bounding box center [615, 198] width 140 height 35
paste input "[CREDIT_CARD_NUMBER]"
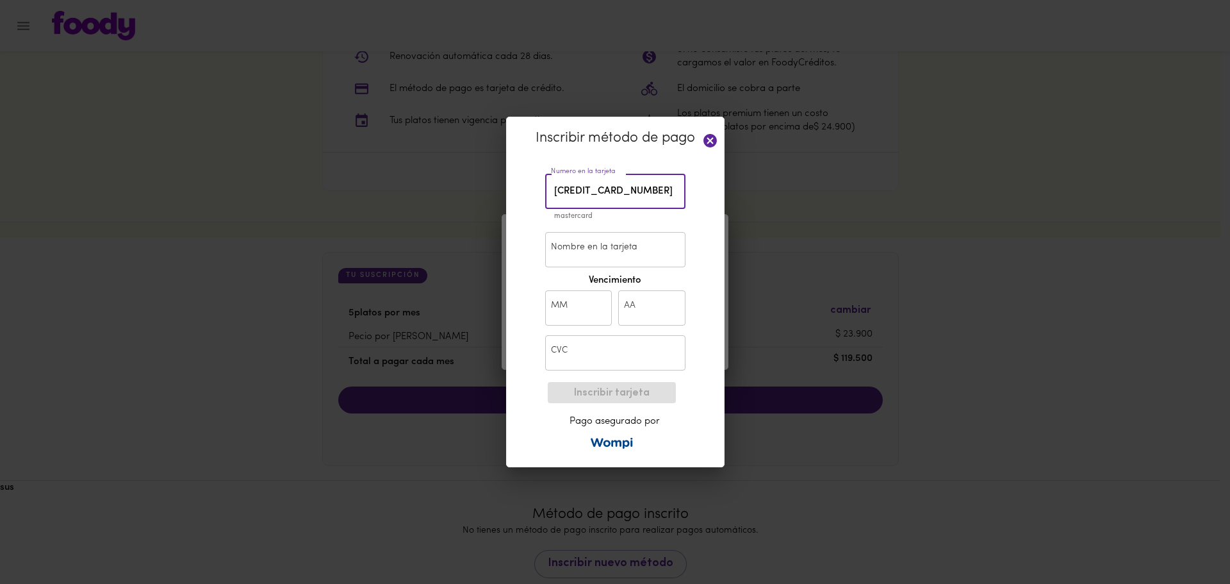
type input "[CREDIT_CARD_NUMBER]"
click at [591, 252] on input "Nombre en la tarjeta" at bounding box center [615, 249] width 140 height 35
type input "[PERSON_NAME]"
click at [553, 312] on input "text" at bounding box center [578, 307] width 67 height 35
type input "12"
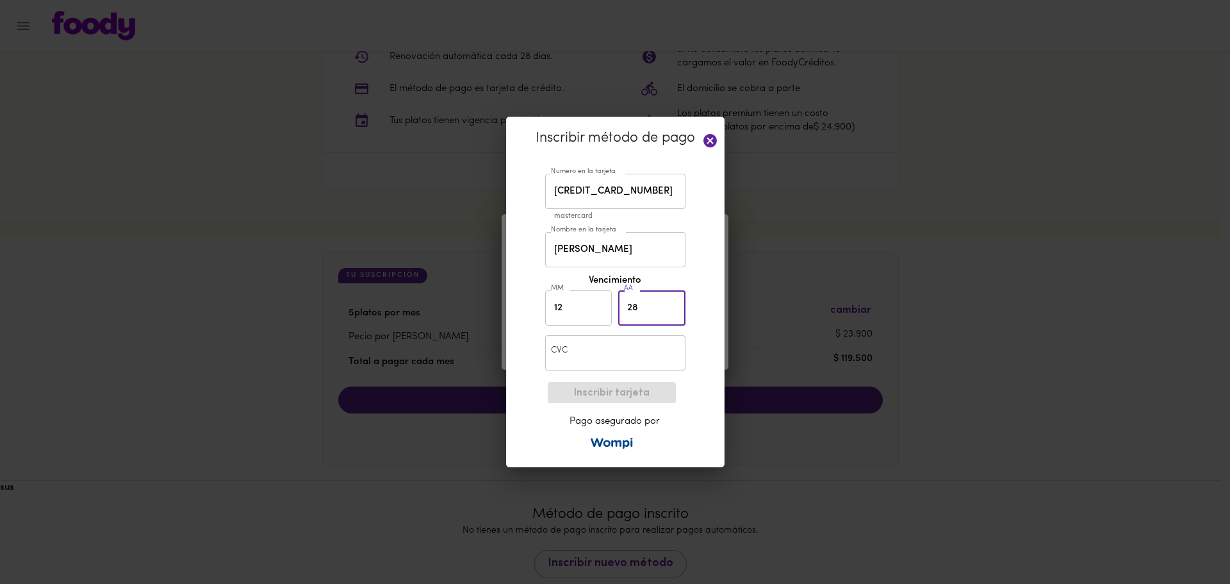
type input "28"
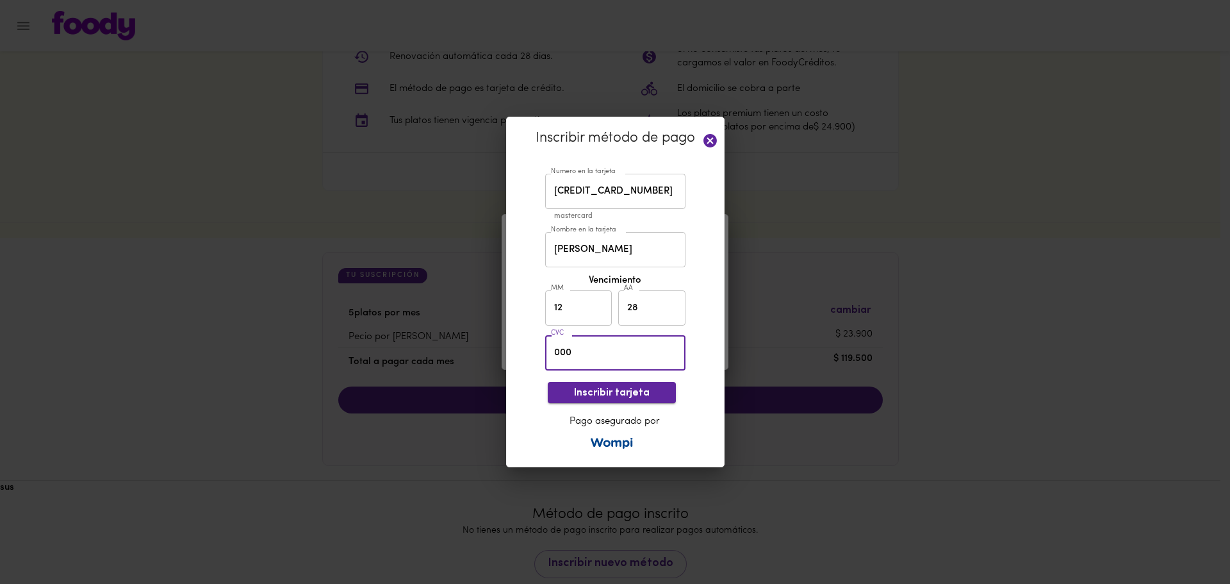
type input "000"
click at [647, 390] on span "Inscribir tarjeta" at bounding box center [612, 393] width 108 height 12
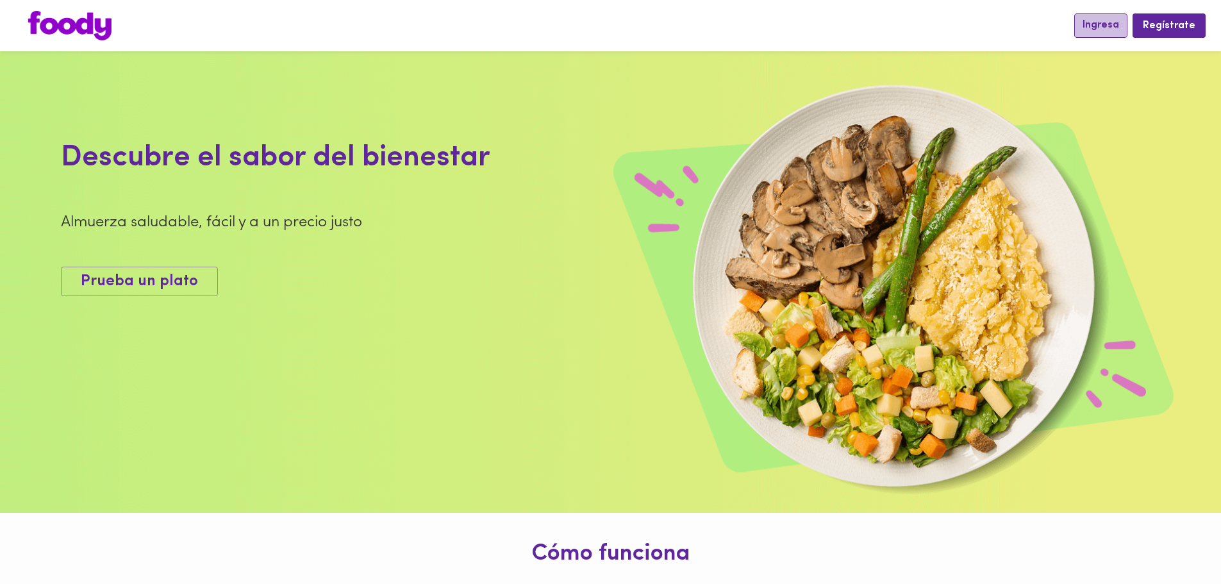
click at [1100, 24] on span "Ingresa" at bounding box center [1100, 25] width 37 height 12
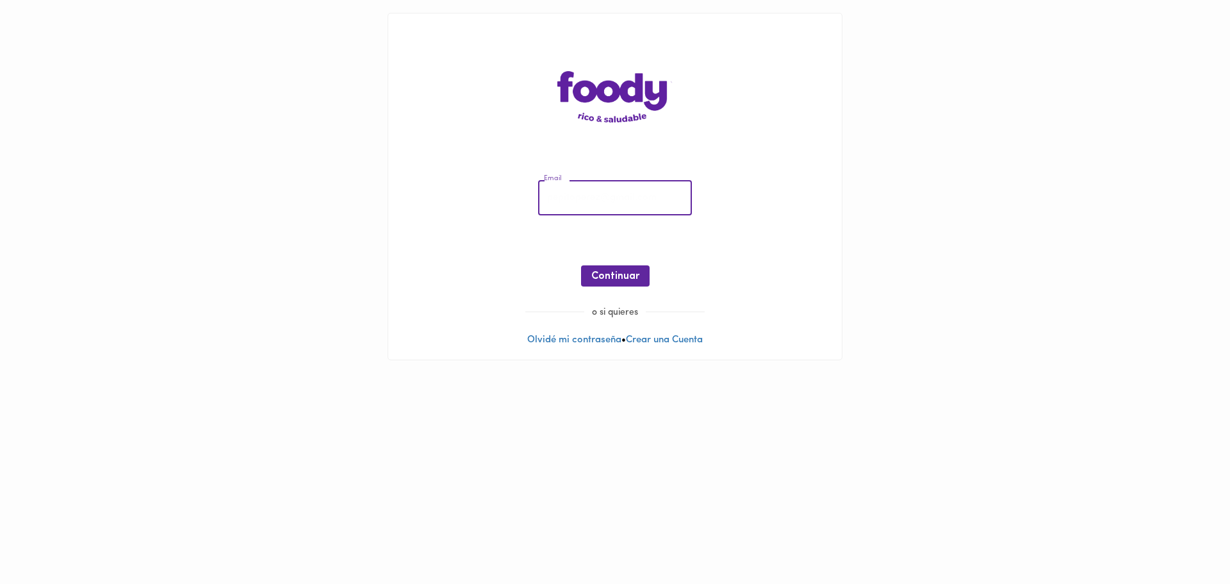
click at [655, 201] on input "email" at bounding box center [615, 198] width 154 height 35
type input "[EMAIL_ADDRESS][DOMAIN_NAME]"
click at [604, 283] on span "Continuar" at bounding box center [615, 276] width 48 height 12
